Goal: Task Accomplishment & Management: Use online tool/utility

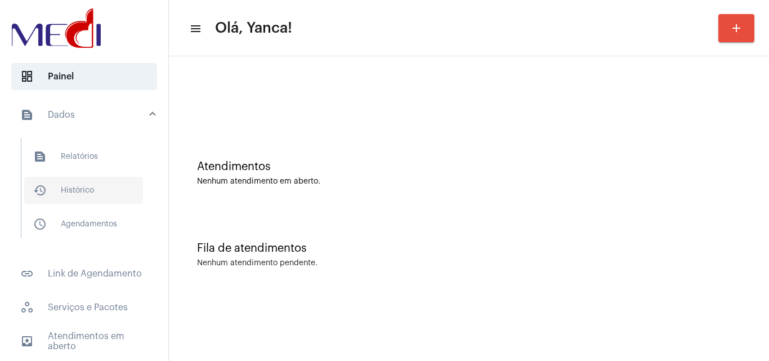
click at [89, 192] on span "history_outlined Histórico" at bounding box center [83, 190] width 119 height 27
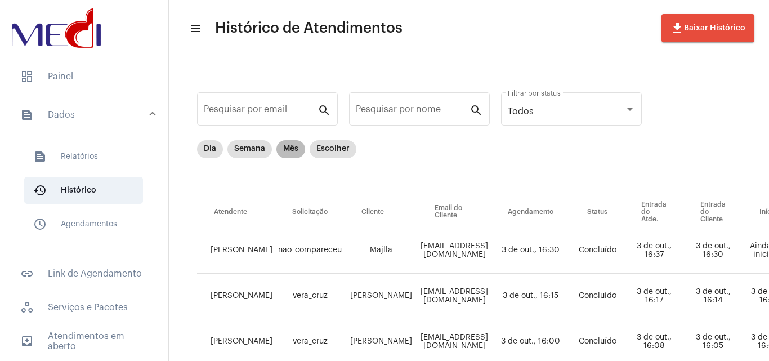
click at [285, 148] on mat-chip "Mês" at bounding box center [290, 149] width 29 height 18
click at [82, 160] on span "text_snippet_outlined Relatórios" at bounding box center [83, 156] width 119 height 27
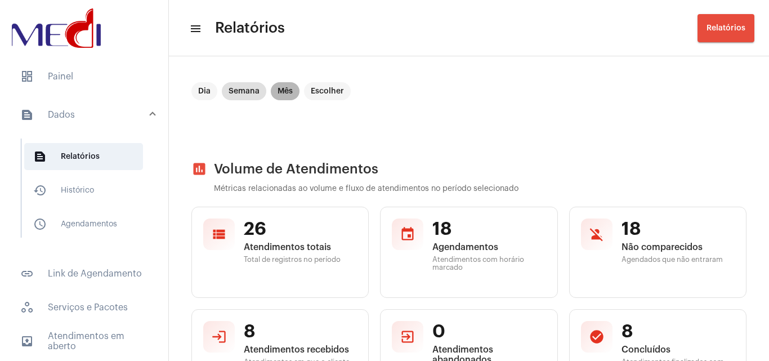
click at [284, 97] on mat-chip "Mês" at bounding box center [285, 91] width 29 height 18
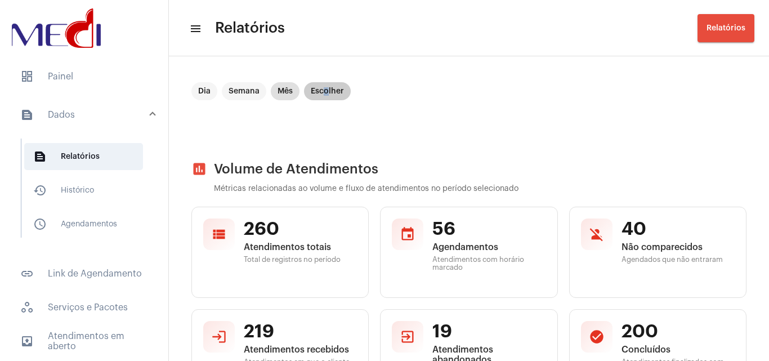
click at [326, 88] on mat-chip "Escolher" at bounding box center [327, 91] width 47 height 18
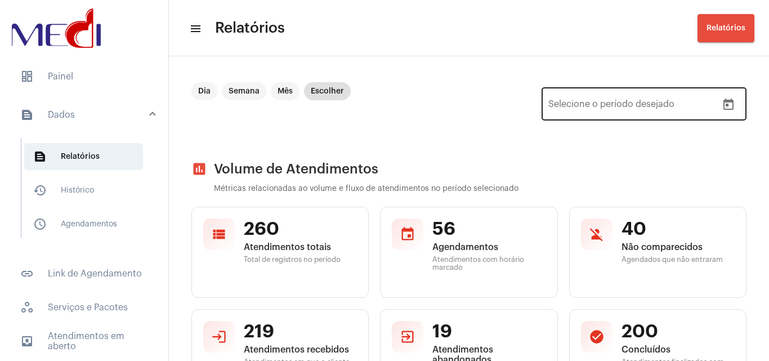
click at [705, 100] on div "Data de início – Selecione o período desejado" at bounding box center [632, 102] width 169 height 35
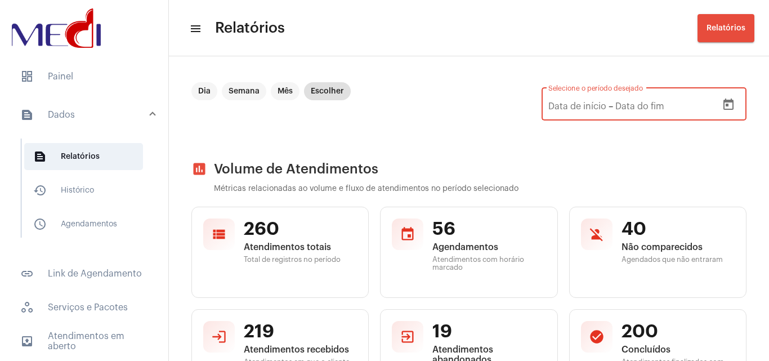
click at [722, 106] on icon "Open calendar" at bounding box center [729, 105] width 14 height 14
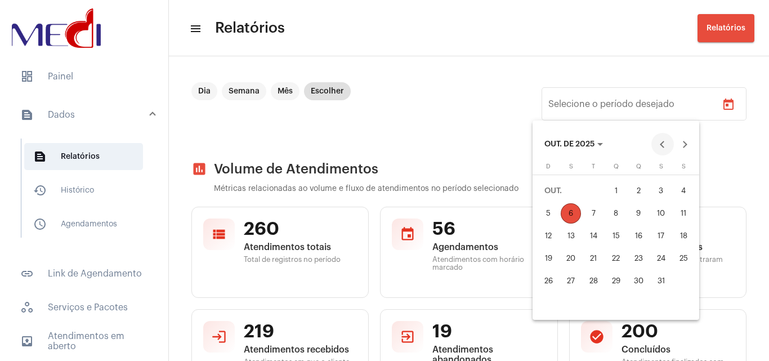
click at [656, 148] on button "Previous month" at bounding box center [662, 144] width 23 height 23
click at [635, 212] on div "4" at bounding box center [638, 213] width 20 height 20
type input "[DATE]"
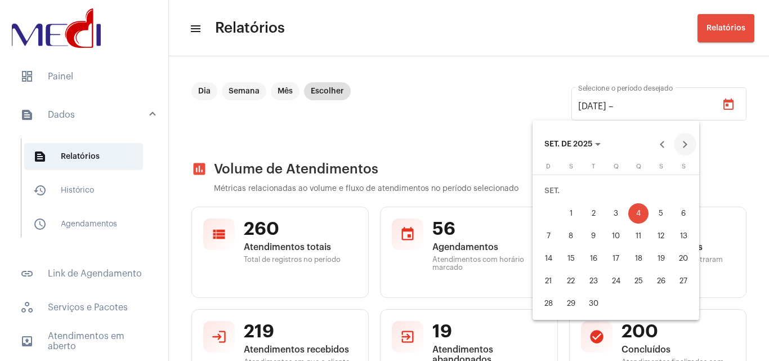
click at [687, 142] on button "Next month" at bounding box center [685, 144] width 23 height 23
click at [685, 190] on div "4" at bounding box center [683, 191] width 20 height 20
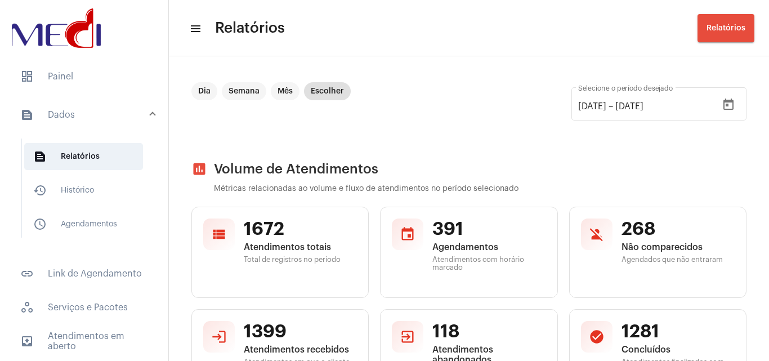
scroll to position [308, 0]
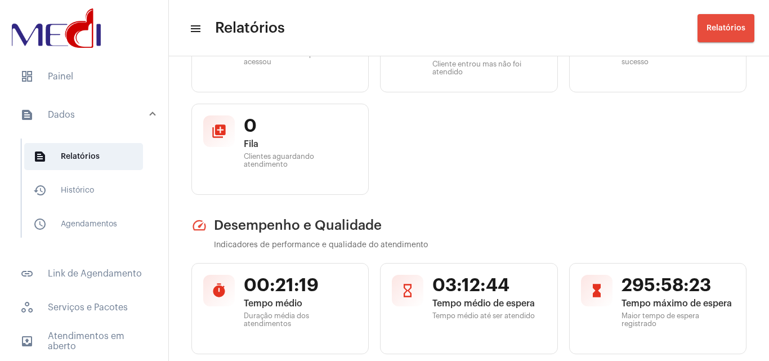
drag, startPoint x: 760, startPoint y: 78, endPoint x: 766, endPoint y: 106, distance: 28.3
click at [766, 106] on mat-sidenav-content "menu Relatórios Relatórios Dia Semana Mês Escolher [DATE] [DATE] – [DATE] Selec…" at bounding box center [469, 180] width 600 height 361
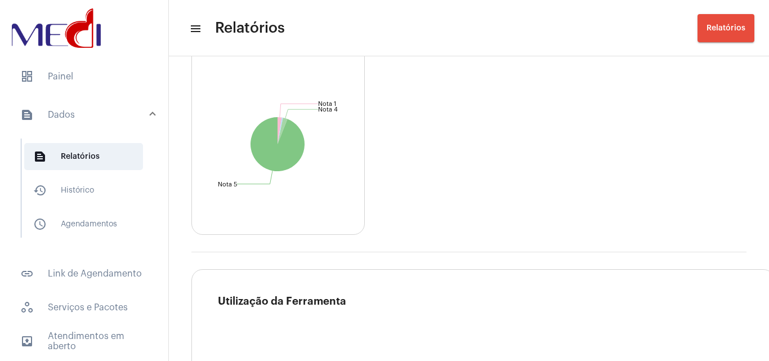
scroll to position [2090, 0]
